Goal: Task Accomplishment & Management: Use online tool/utility

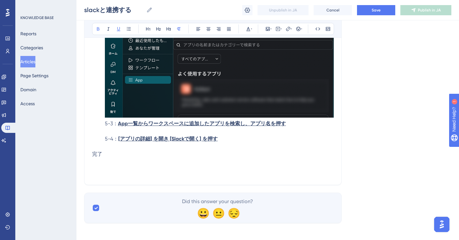
click at [175, 133] on p at bounding box center [212, 132] width 241 height 8
click at [268, 29] on icon at bounding box center [267, 28] width 5 height 5
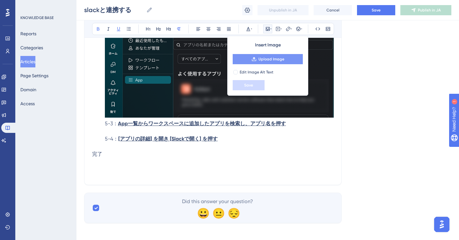
click at [265, 58] on span "Upload Image" at bounding box center [271, 59] width 26 height 5
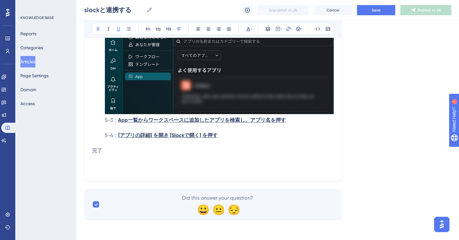
scroll to position [4640, 0]
click at [105, 121] on span "5-3：" at bounding box center [111, 120] width 13 height 6
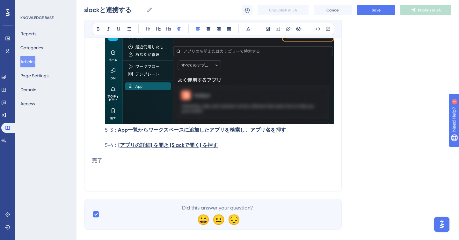
scroll to position [4596, 0]
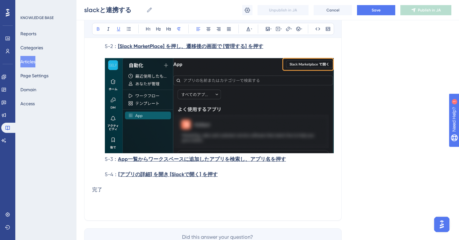
click at [276, 47] on p "5-2： [Slack MarketPlace] を押し、遷移後の画面で [管理する] を押す" at bounding box center [212, 47] width 241 height 8
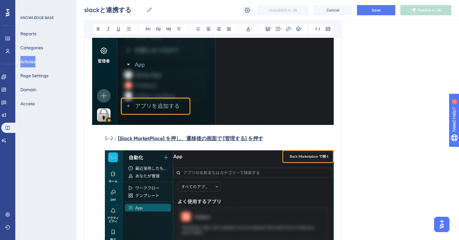
scroll to position [4453, 0]
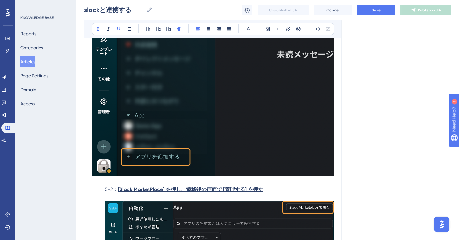
click at [274, 194] on p "5-2： [Slack MarketPlace] を押し、遷移後の画面で [管理する] を押す" at bounding box center [212, 190] width 241 height 8
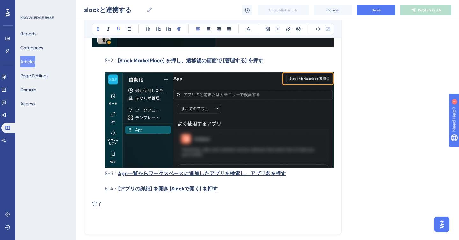
scroll to position [4583, 0]
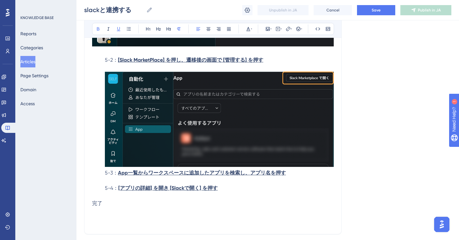
click at [269, 68] on p at bounding box center [212, 68] width 241 height 8
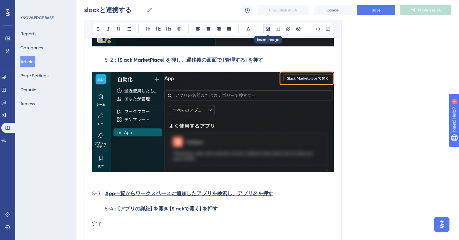
click at [269, 30] on icon at bounding box center [267, 28] width 5 height 5
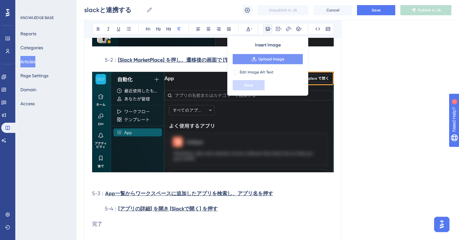
click at [267, 57] on span "Upload Image" at bounding box center [271, 59] width 26 height 5
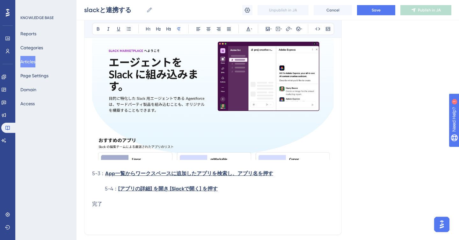
scroll to position [4776, 0]
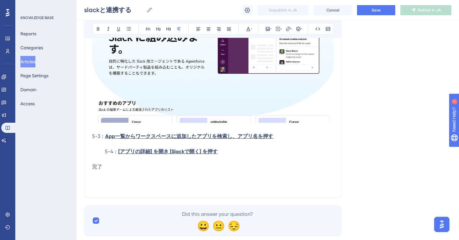
click at [92, 139] on span "5-3：" at bounding box center [98, 136] width 13 height 6
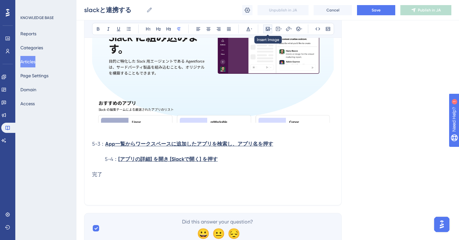
click at [268, 30] on icon at bounding box center [268, 29] width 4 height 4
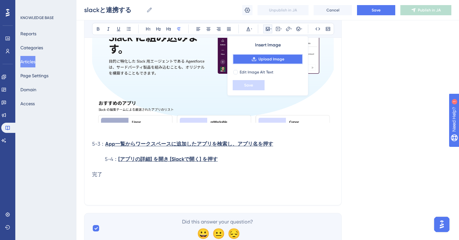
click at [267, 55] on button "Upload Image" at bounding box center [267, 59] width 70 height 10
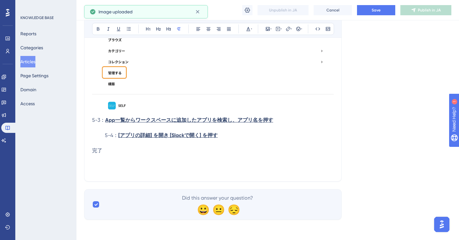
scroll to position [4896, 0]
click at [98, 130] on p at bounding box center [212, 128] width 241 height 8
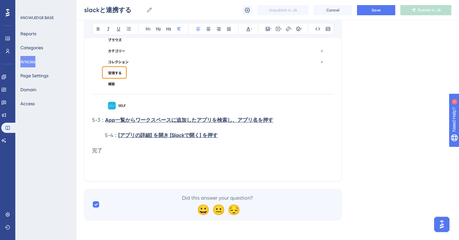
click at [92, 120] on span "5-3：" at bounding box center [98, 120] width 13 height 6
click at [102, 130] on p at bounding box center [212, 128] width 241 height 8
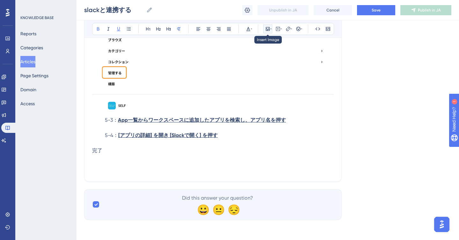
click at [270, 30] on icon at bounding box center [270, 28] width 1 height 5
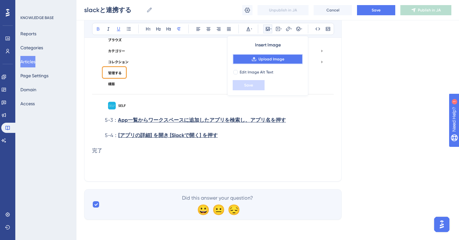
click at [265, 56] on button "Upload Image" at bounding box center [267, 59] width 70 height 10
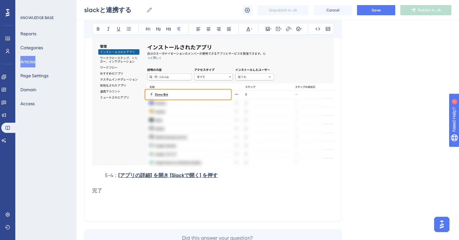
scroll to position [4990, 0]
click at [225, 179] on p "5-4： [アプリの詳細] を開き [Slackで開く] を押す" at bounding box center [212, 176] width 241 height 8
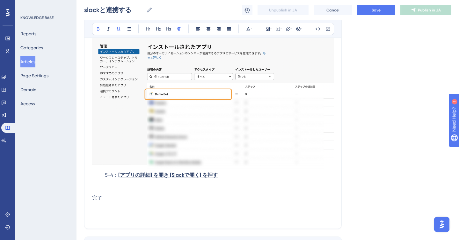
click at [133, 187] on p at bounding box center [212, 183] width 241 height 8
click at [268, 30] on icon at bounding box center [267, 28] width 5 height 5
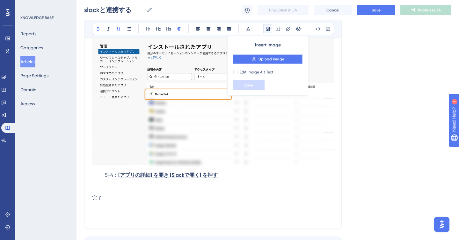
click at [266, 62] on button "Upload Image" at bounding box center [267, 59] width 70 height 10
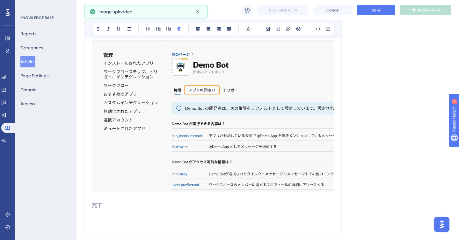
scroll to position [5146, 0]
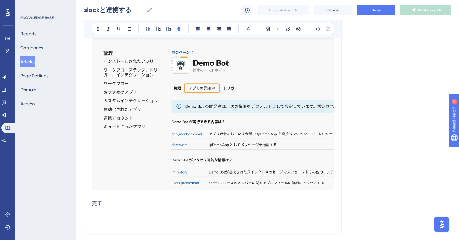
click at [98, 200] on p at bounding box center [212, 196] width 241 height 8
click at [269, 30] on icon at bounding box center [267, 28] width 5 height 5
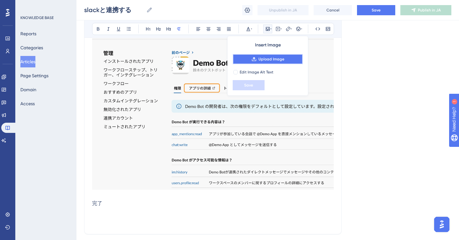
click at [270, 57] on span "Upload Image" at bounding box center [271, 59] width 26 height 5
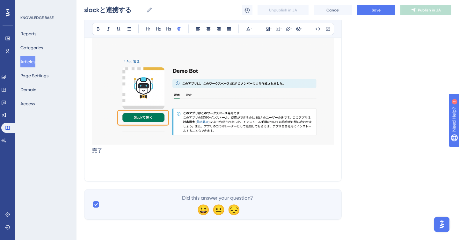
scroll to position [5319, 0]
click at [384, 12] on button "Save" at bounding box center [376, 10] width 38 height 10
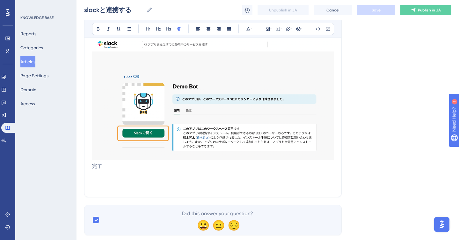
scroll to position [5300, 0]
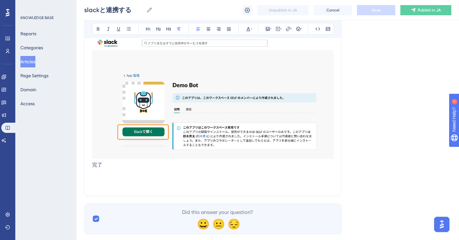
click at [132, 169] on p "完了" at bounding box center [212, 165] width 241 height 8
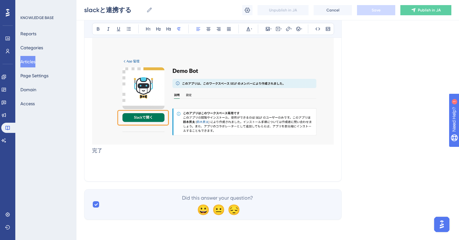
scroll to position [5319, 0]
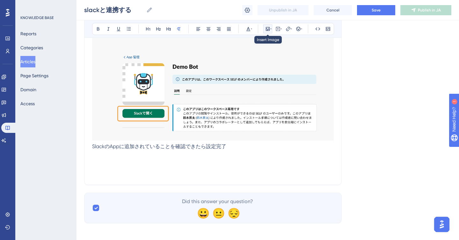
click at [268, 29] on icon at bounding box center [267, 28] width 5 height 5
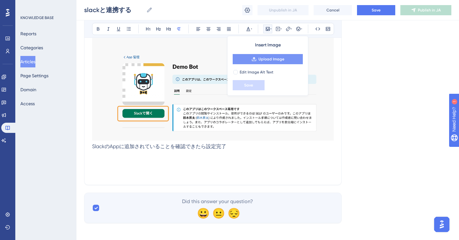
click at [258, 61] on span "Upload Image" at bounding box center [271, 59] width 26 height 5
drag, startPoint x: 322, startPoint y: 162, endPoint x: 362, endPoint y: 156, distance: 41.0
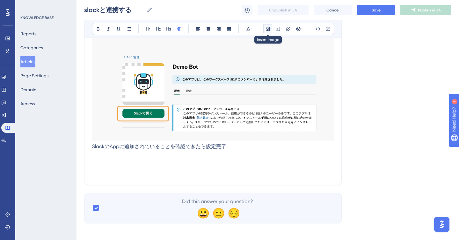
click at [267, 29] on icon at bounding box center [267, 28] width 5 height 5
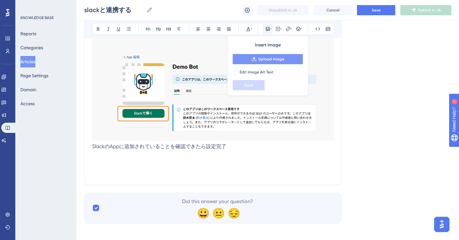
click at [265, 56] on button "Upload Image" at bounding box center [267, 59] width 70 height 10
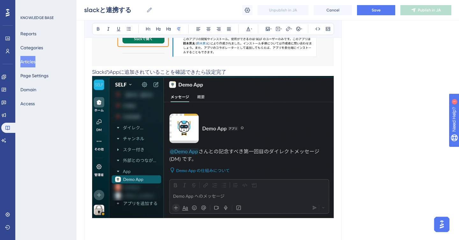
scroll to position [5394, 0]
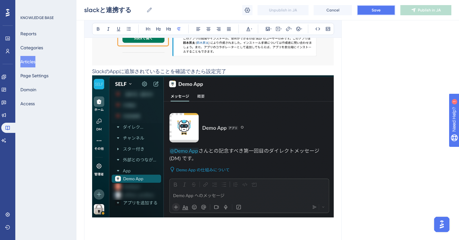
click at [367, 13] on button "Save" at bounding box center [376, 10] width 38 height 10
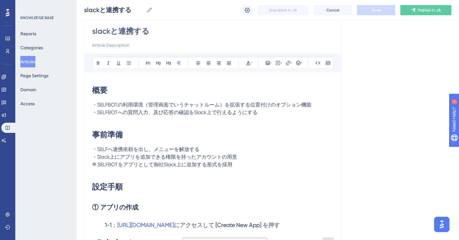
scroll to position [28, 0]
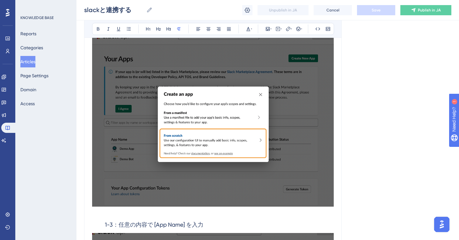
scroll to position [414, 0]
